Goal: Task Accomplishment & Management: Manage account settings

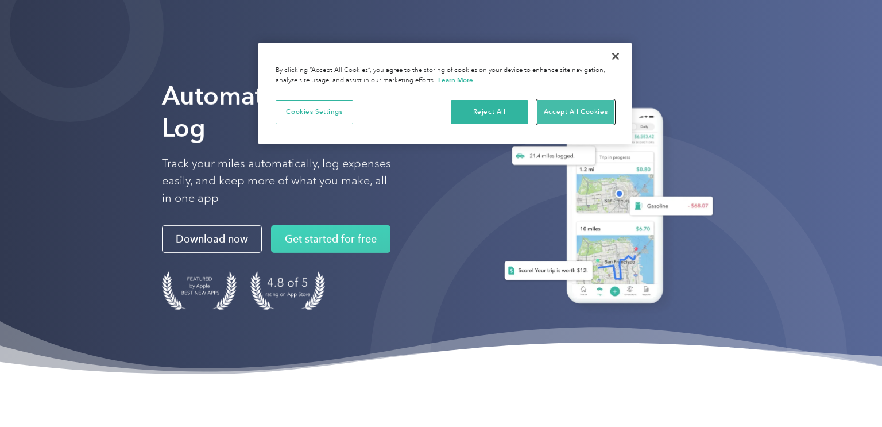
click at [594, 107] on button "Accept All Cookies" at bounding box center [576, 112] width 78 height 24
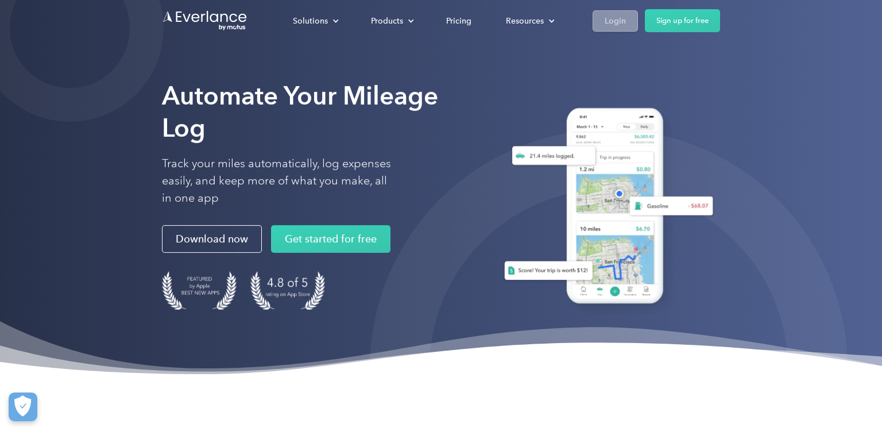
click at [617, 25] on div "Login" at bounding box center [615, 21] width 21 height 14
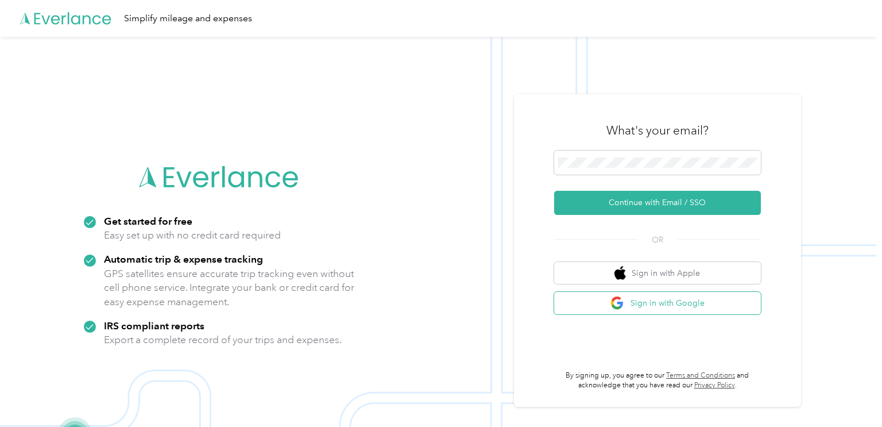
click at [683, 307] on button "Sign in with Google" at bounding box center [657, 303] width 207 height 22
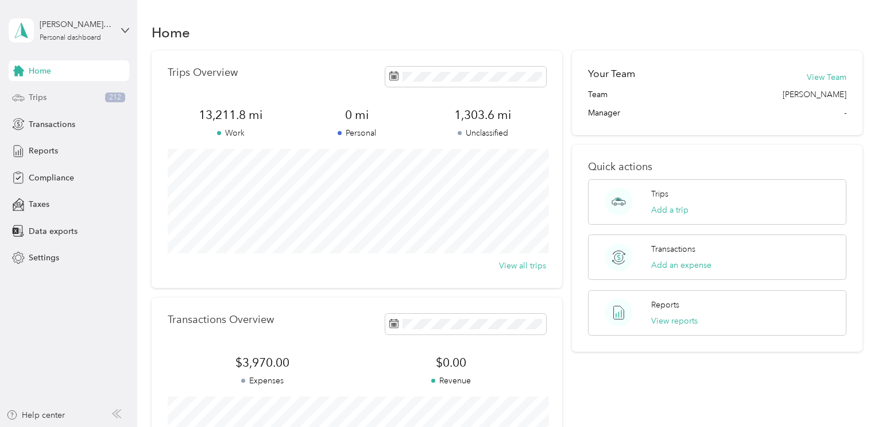
click at [41, 101] on span "Trips" at bounding box center [38, 97] width 18 height 12
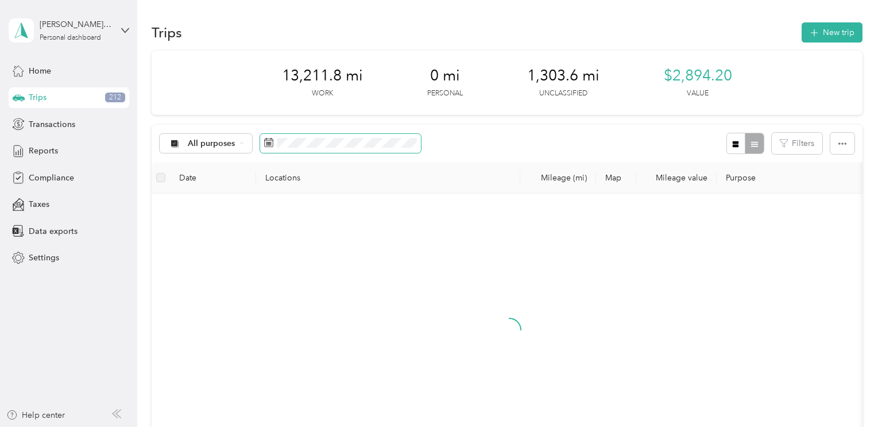
click at [273, 143] on icon at bounding box center [269, 142] width 9 height 8
click at [227, 142] on span "All purposes" at bounding box center [212, 144] width 48 height 8
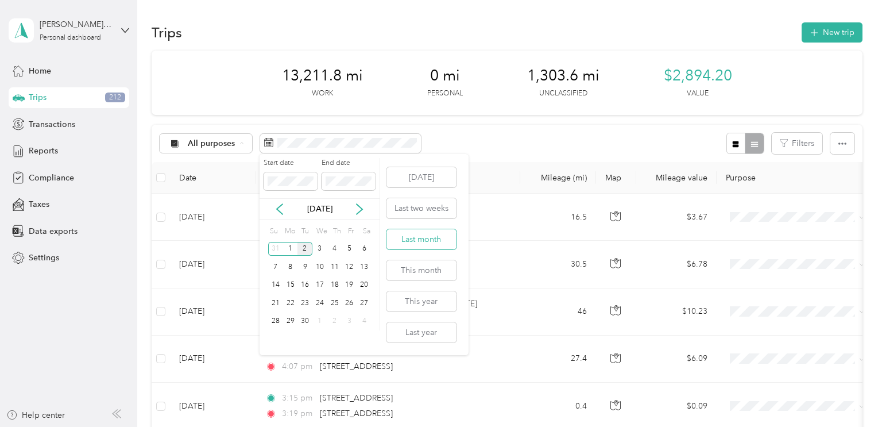
click at [443, 241] on button "Last month" at bounding box center [422, 239] width 70 height 20
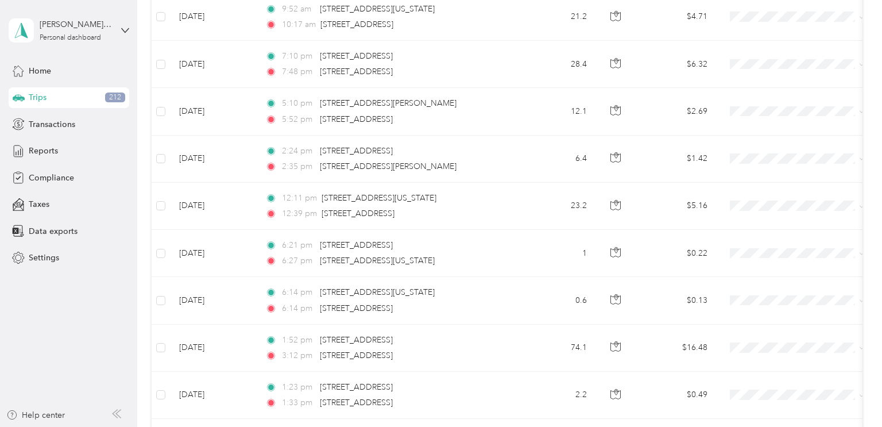
scroll to position [1144, 0]
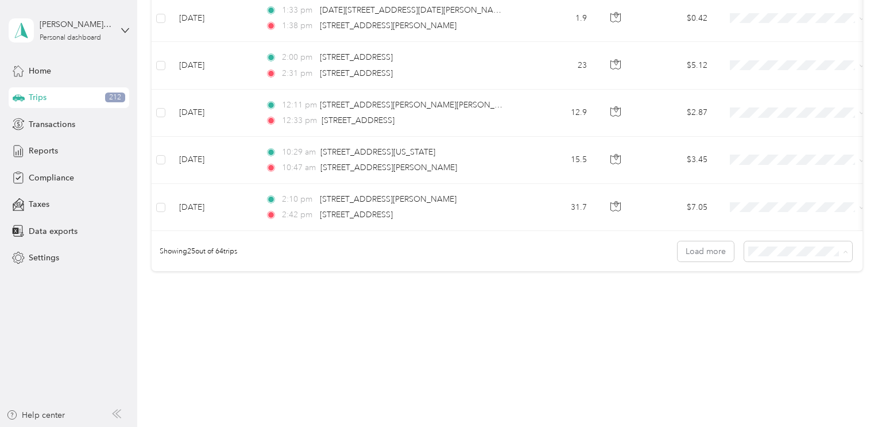
click at [801, 315] on body "Joseph M. Berlin Personal dashboard Home Trips 212 Transactions Reports Complia…" at bounding box center [438, 213] width 876 height 427
click at [794, 291] on div "50 per load" at bounding box center [804, 286] width 92 height 12
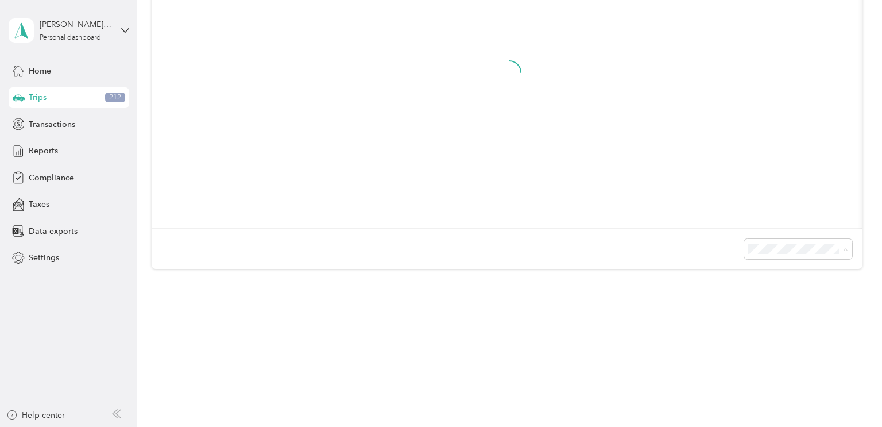
click at [786, 306] on span "100 per load" at bounding box center [781, 309] width 47 height 10
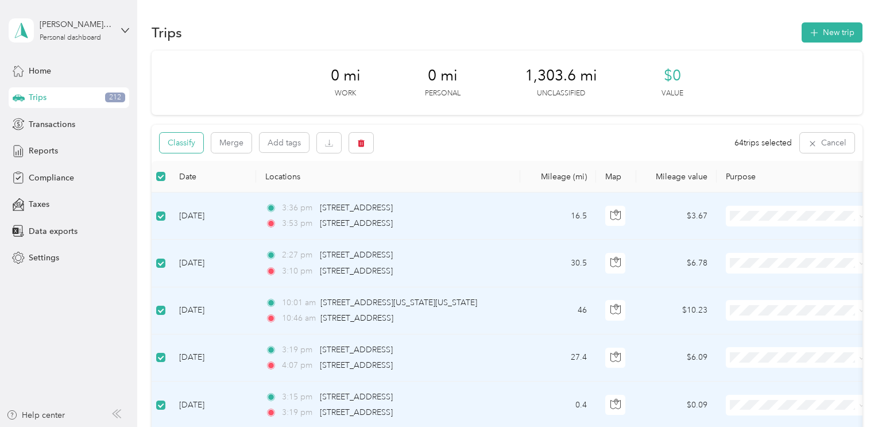
click at [177, 137] on button "Classify" at bounding box center [182, 143] width 44 height 20
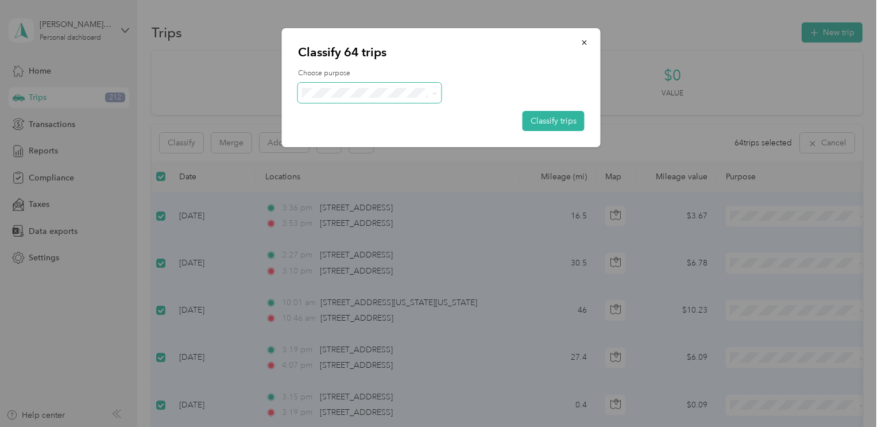
click at [386, 97] on span at bounding box center [370, 93] width 144 height 20
click at [434, 91] on icon at bounding box center [434, 93] width 5 height 5
click at [364, 113] on span "Whirlpool" at bounding box center [379, 109] width 107 height 12
click at [546, 115] on button "Classify trips" at bounding box center [554, 121] width 62 height 20
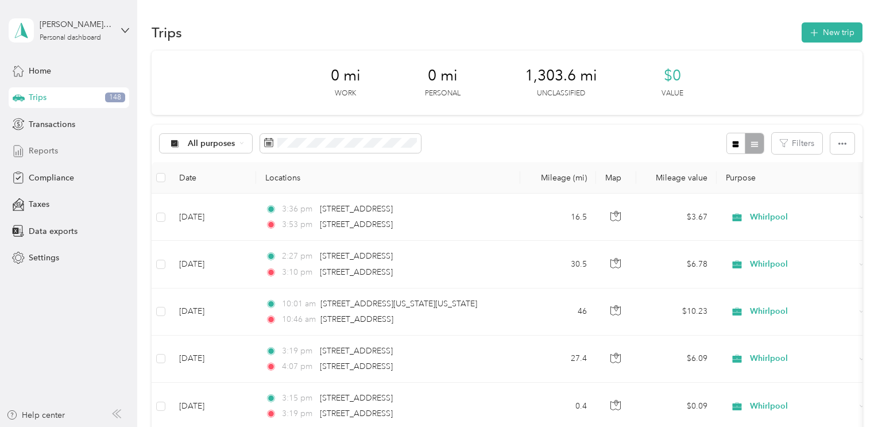
click at [54, 152] on span "Reports" at bounding box center [43, 151] width 29 height 12
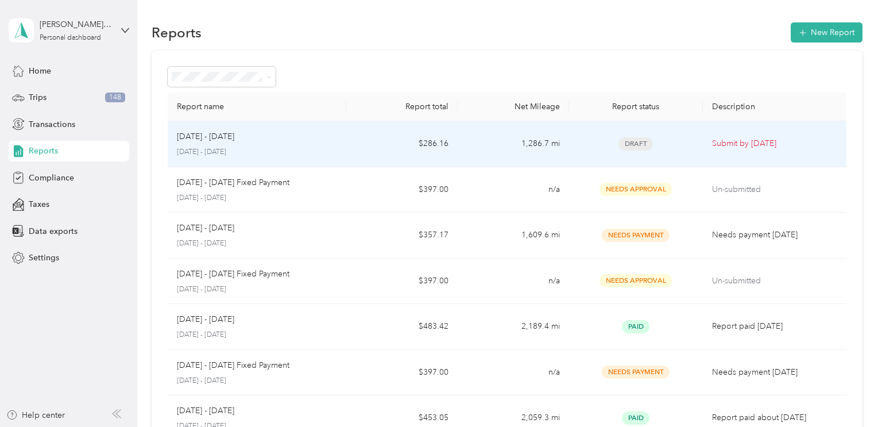
click at [607, 144] on div "Draft" at bounding box center [635, 143] width 115 height 13
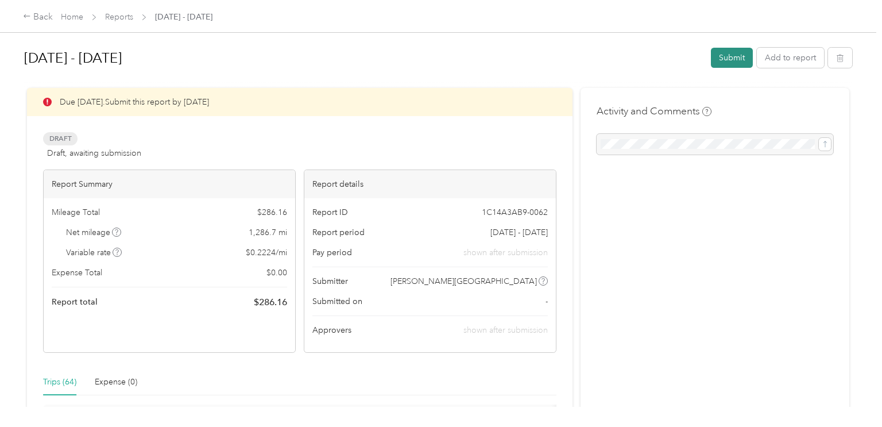
click at [736, 58] on button "Submit" at bounding box center [732, 58] width 42 height 20
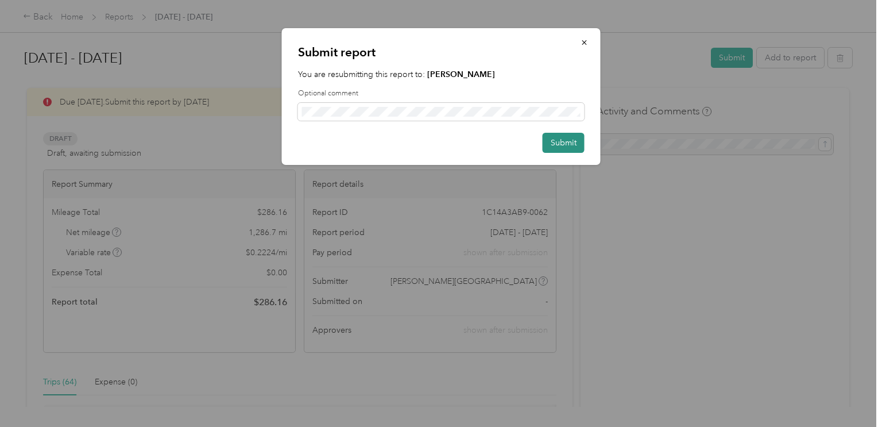
click at [559, 138] on button "Submit" at bounding box center [564, 143] width 42 height 20
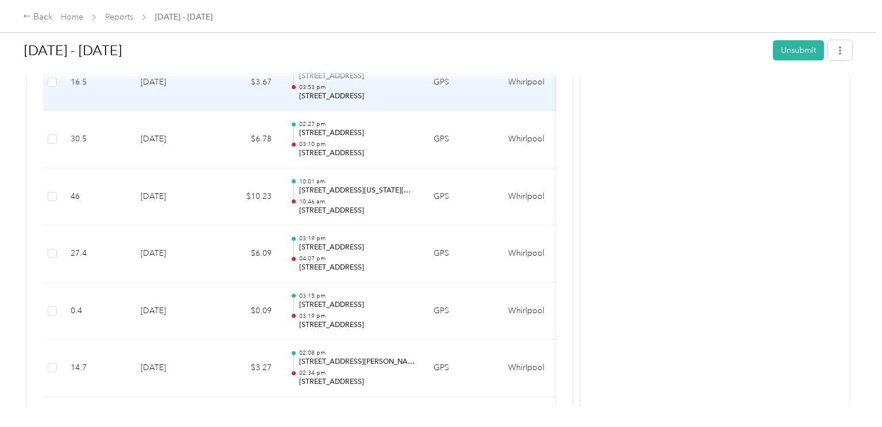
scroll to position [264, 0]
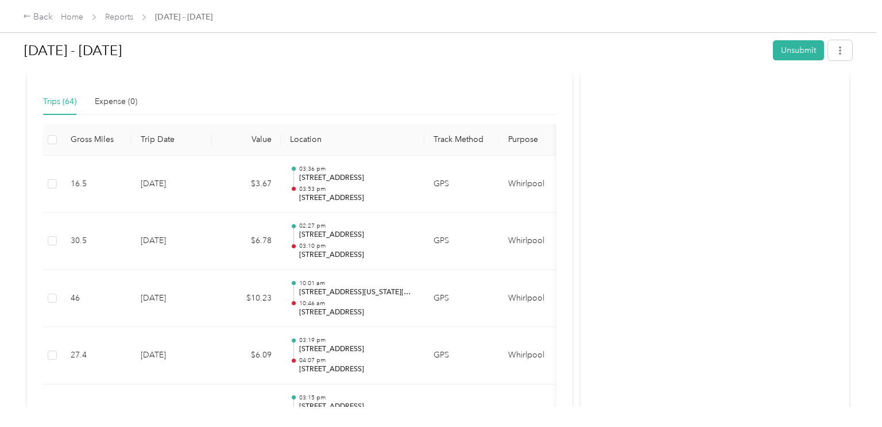
click at [101, 134] on th "Gross Miles" at bounding box center [96, 140] width 70 height 32
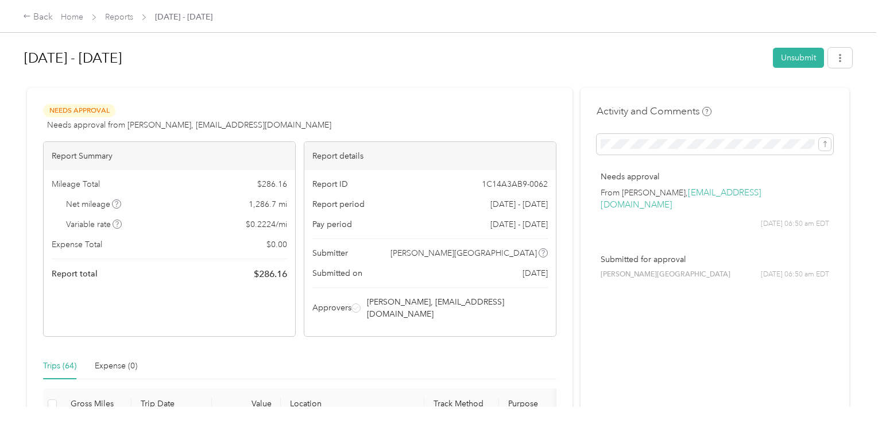
scroll to position [0, 0]
click at [852, 57] on button "button" at bounding box center [840, 58] width 24 height 20
click at [811, 96] on span "Download" at bounding box center [813, 100] width 38 height 12
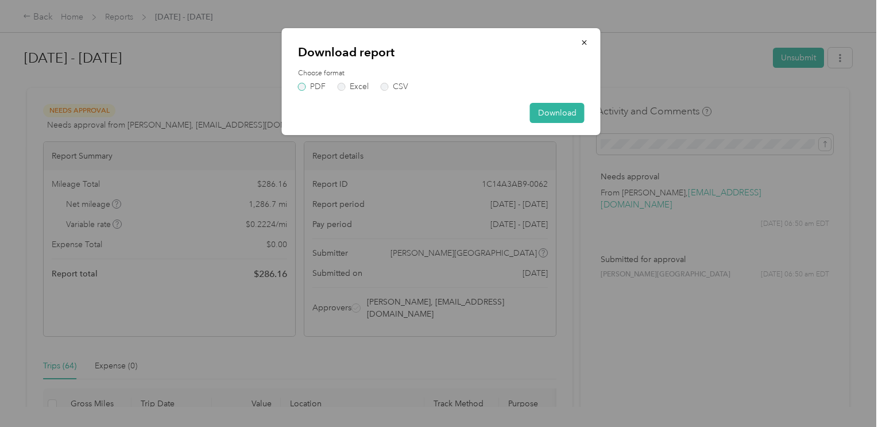
click at [312, 84] on label "PDF" at bounding box center [312, 87] width 28 height 8
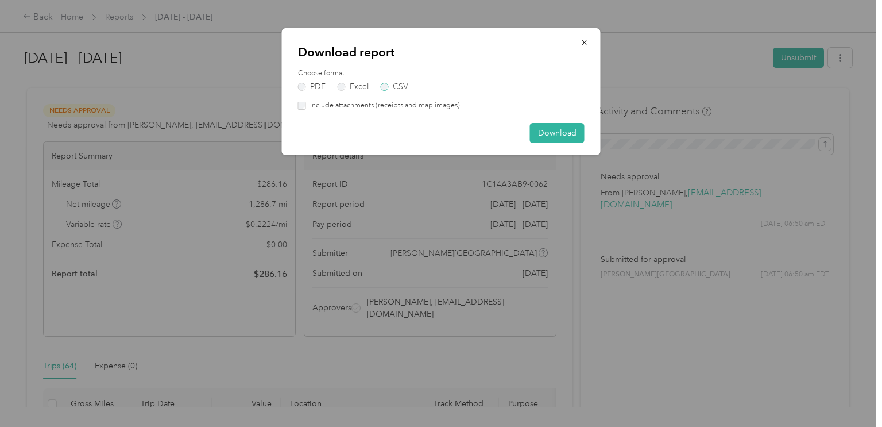
click at [389, 87] on label "CSV" at bounding box center [395, 87] width 28 height 8
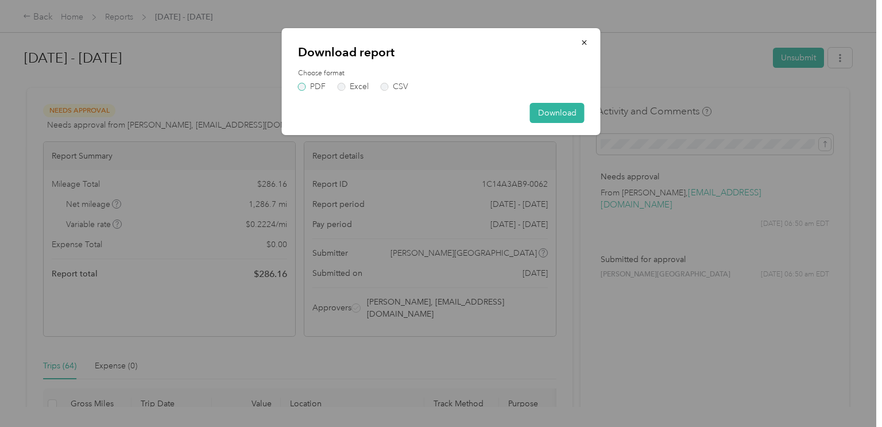
click at [304, 86] on label "PDF" at bounding box center [312, 87] width 28 height 8
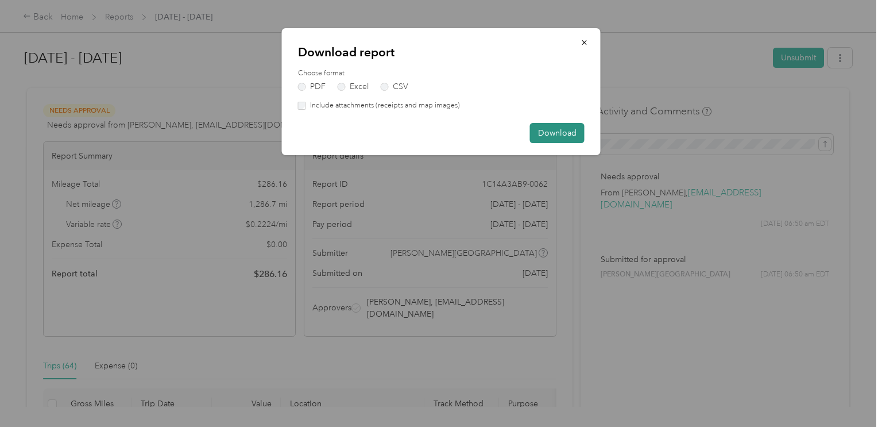
click at [555, 135] on button "Download" at bounding box center [557, 133] width 55 height 20
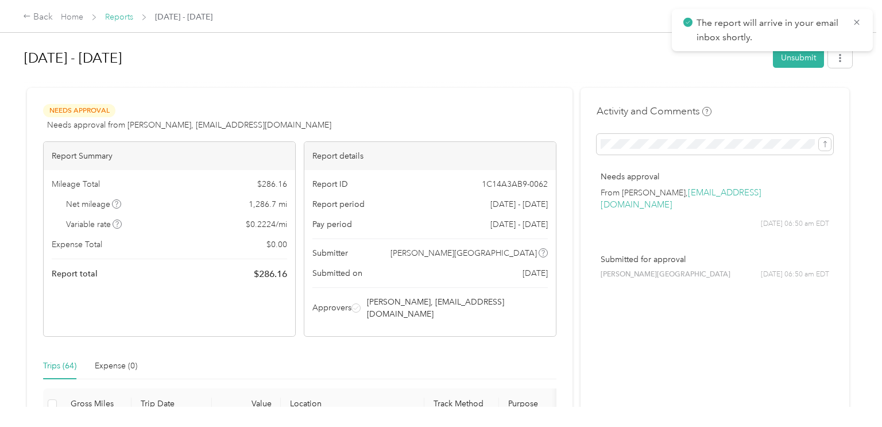
click at [129, 20] on link "Reports" at bounding box center [119, 17] width 28 height 10
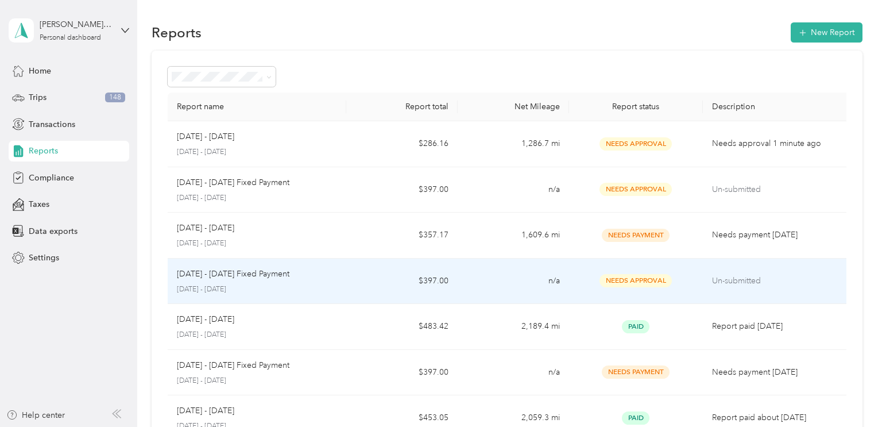
click at [299, 280] on div "Aug 1 - 31, 2025 Fixed Payment August 1 - 31, 2025" at bounding box center [257, 281] width 160 height 27
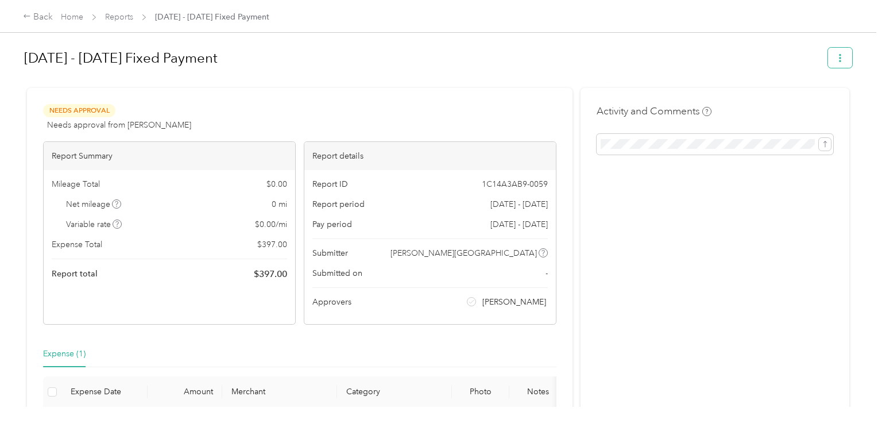
click at [840, 58] on button "button" at bounding box center [840, 58] width 24 height 20
click at [820, 102] on span "Download" at bounding box center [813, 100] width 38 height 12
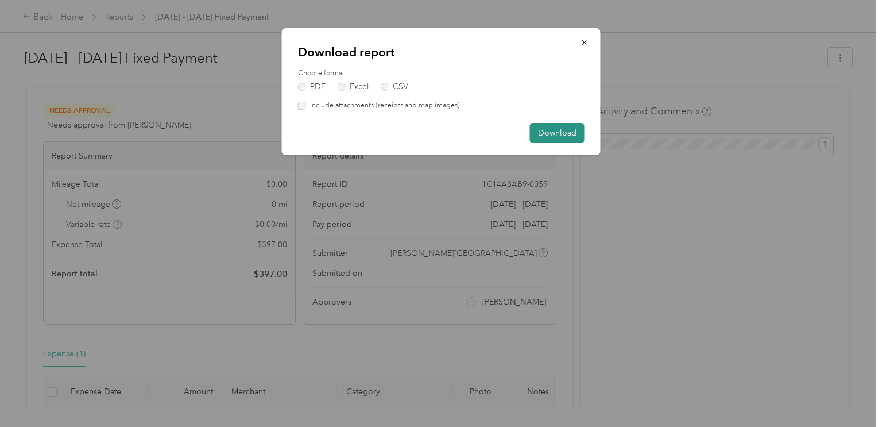
click at [563, 129] on button "Download" at bounding box center [557, 133] width 55 height 20
